Goal: Task Accomplishment & Management: Use online tool/utility

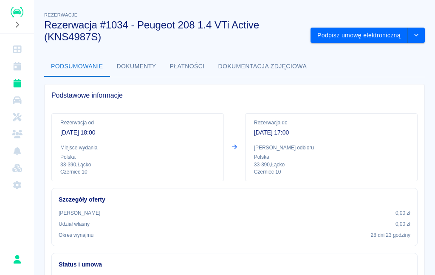
click at [355, 32] on button "Podpisz umowę elektroniczną" at bounding box center [359, 36] width 97 height 16
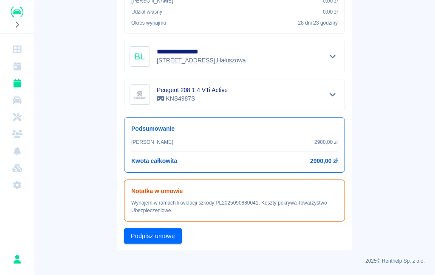
scroll to position [187, 0]
click at [171, 237] on button "Podpisz umowę" at bounding box center [153, 237] width 58 height 16
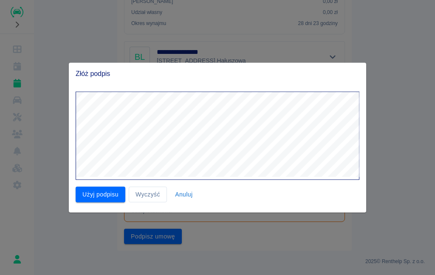
click at [94, 193] on button "Użyj podpisu" at bounding box center [101, 195] width 50 height 16
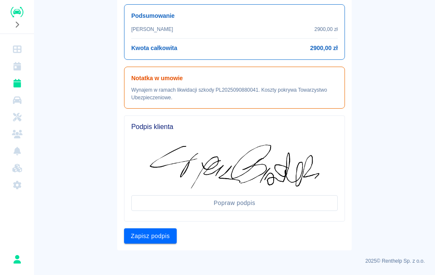
scroll to position [300, 0]
click at [164, 239] on button "Zapisz podpis" at bounding box center [150, 237] width 53 height 16
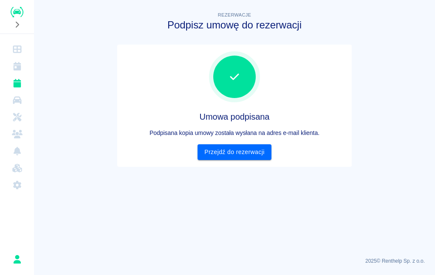
click at [258, 153] on link "Przejdź do rezerwacji" at bounding box center [235, 152] width 74 height 16
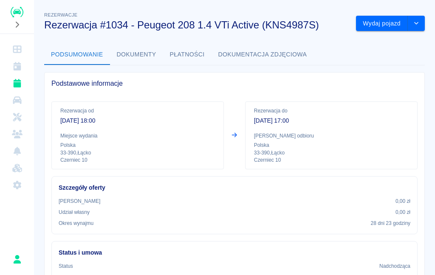
click at [382, 25] on button "Wydaj pojazd" at bounding box center [382, 24] width 52 height 16
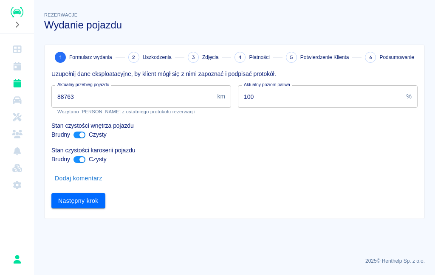
click at [133, 92] on input "88763" at bounding box center [132, 96] width 162 height 23
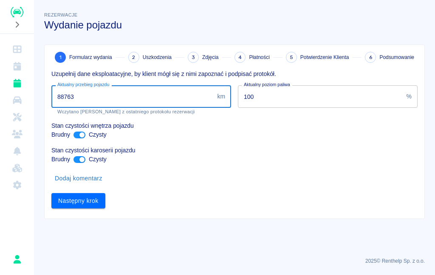
click at [124, 97] on input "88763" at bounding box center [132, 96] width 162 height 23
type input "88764"
click at [244, 174] on div "Dodaj komentarz" at bounding box center [231, 175] width 373 height 23
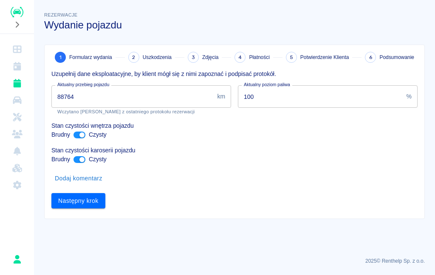
click at [96, 198] on button "Następny krok" at bounding box center [78, 201] width 54 height 16
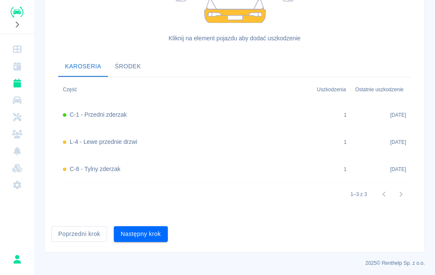
scroll to position [253, 0]
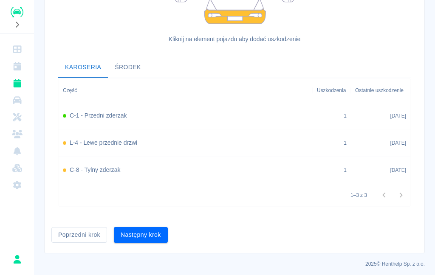
click at [149, 230] on button "Następny krok" at bounding box center [141, 235] width 54 height 16
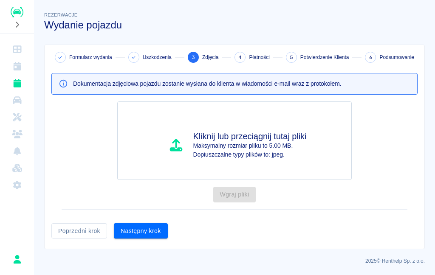
scroll to position [0, 0]
click at [156, 235] on button "Następny krok" at bounding box center [141, 232] width 54 height 16
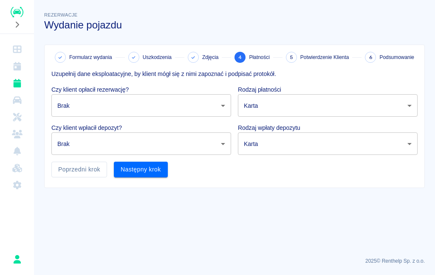
click at [155, 167] on button "Następny krok" at bounding box center [141, 170] width 54 height 16
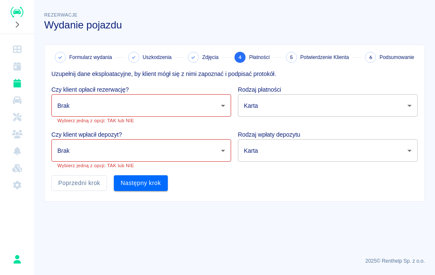
click at [163, 108] on body "Używamy plików Cookies, by zapewnić Ci najlepsze możliwe doświadczenie. Aby dow…" at bounding box center [217, 137] width 435 height 275
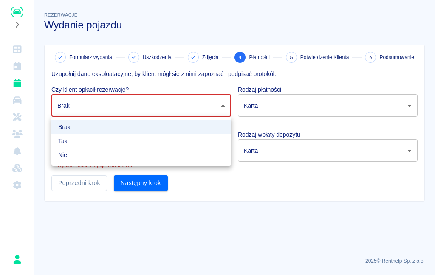
click at [91, 153] on li "Nie" at bounding box center [141, 155] width 180 height 14
type input "false"
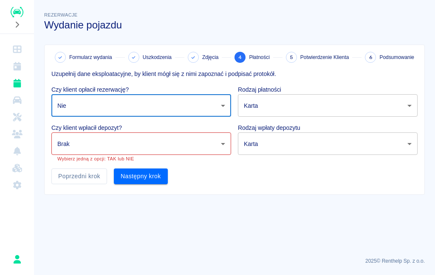
click at [121, 147] on body "Używamy plików Cookies, by zapewnić Ci najlepsze możliwe doświadczenie. Aby dow…" at bounding box center [217, 137] width 435 height 275
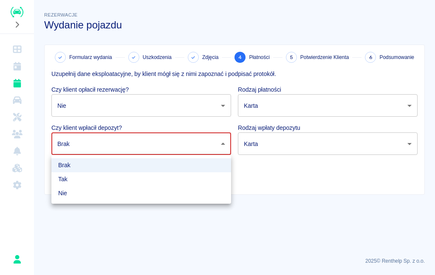
click at [93, 193] on li "Nie" at bounding box center [141, 194] width 180 height 14
type input "false"
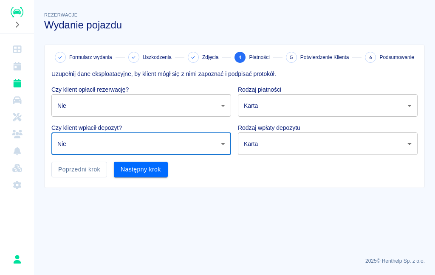
click at [156, 171] on button "Następny krok" at bounding box center [141, 170] width 54 height 16
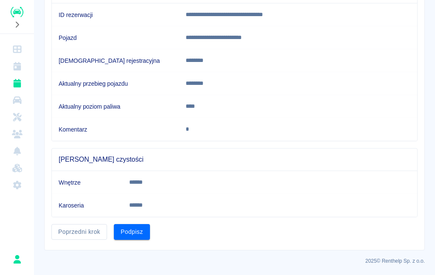
scroll to position [105, 0]
click at [138, 228] on button "Podpisz" at bounding box center [132, 233] width 36 height 16
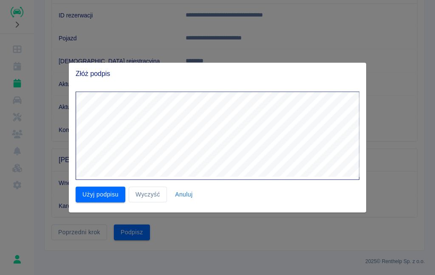
click at [99, 193] on button "Użyj podpisu" at bounding box center [101, 195] width 50 height 16
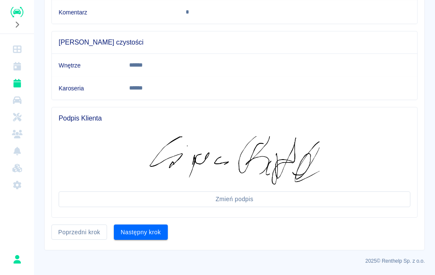
scroll to position [222, 0]
click at [151, 232] on button "Następny krok" at bounding box center [141, 233] width 54 height 16
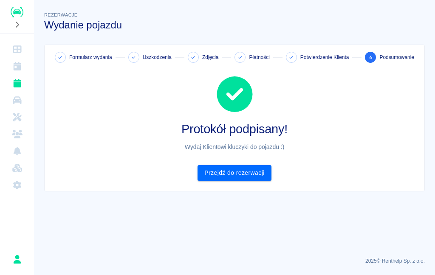
scroll to position [0, 0]
click at [250, 176] on link "Przejdź do rezerwacji" at bounding box center [235, 173] width 74 height 16
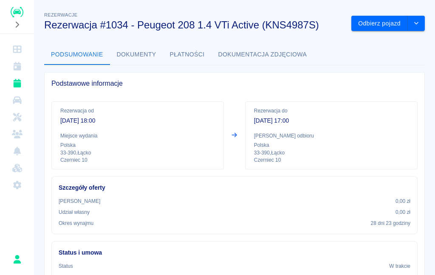
click at [253, 164] on div "Rezerwacja do [DATE] 17:00 Miejsce odbioru Polska 33-390 , Łącko Czerniec 10" at bounding box center [331, 136] width 173 height 68
click at [190, 54] on button "Płatności" at bounding box center [187, 55] width 48 height 20
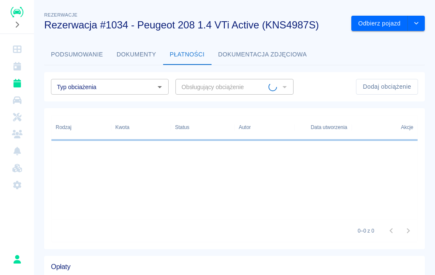
click at [141, 58] on button "Dokumenty" at bounding box center [136, 55] width 53 height 20
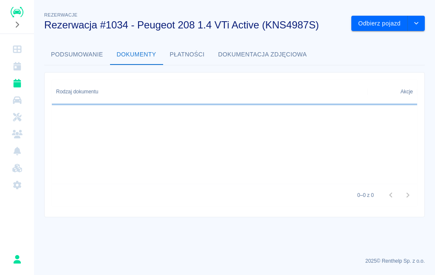
click at [136, 52] on button "Dokumenty" at bounding box center [136, 55] width 53 height 20
